Goal: Information Seeking & Learning: Learn about a topic

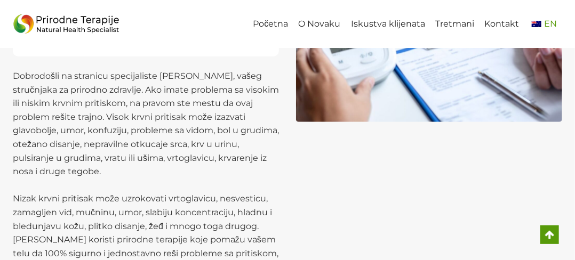
scroll to position [288, 0]
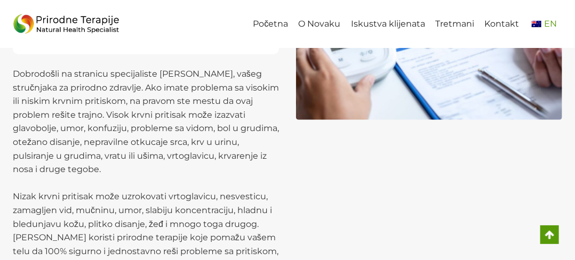
click at [547, 18] on link "EN" at bounding box center [543, 24] width 38 height 24
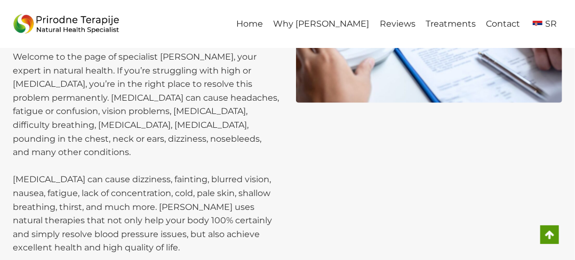
scroll to position [299, 0]
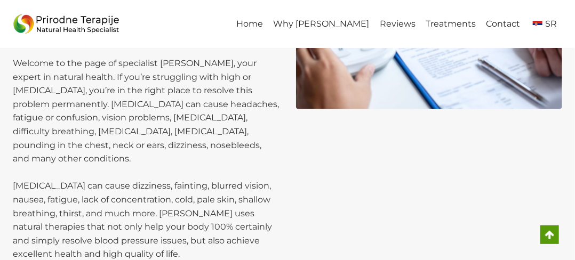
click at [395, 180] on div at bounding box center [429, 52] width 266 height 418
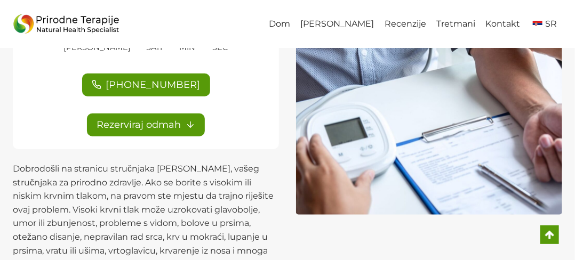
scroll to position [192, 0]
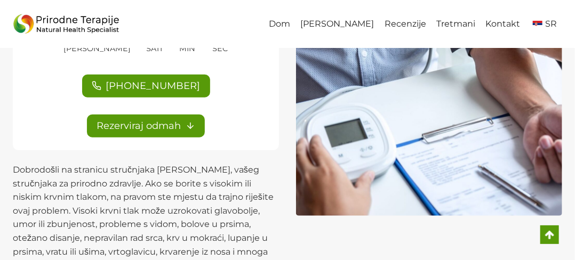
click at [569, 3] on div "[PERSON_NAME] Recenzije Tretmani Kontakt SR" at bounding box center [287, 24] width 575 height 48
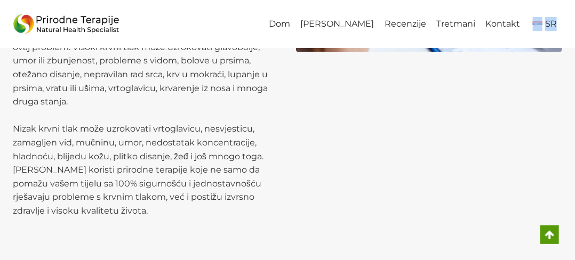
scroll to position [341, 0]
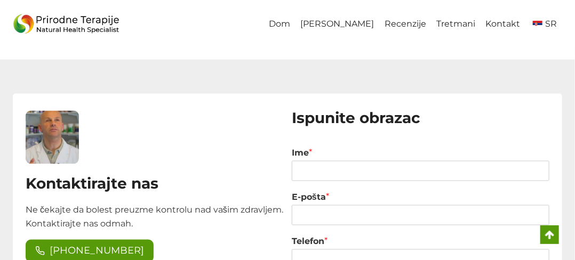
scroll to position [2011, 0]
